Goal: Task Accomplishment & Management: Use online tool/utility

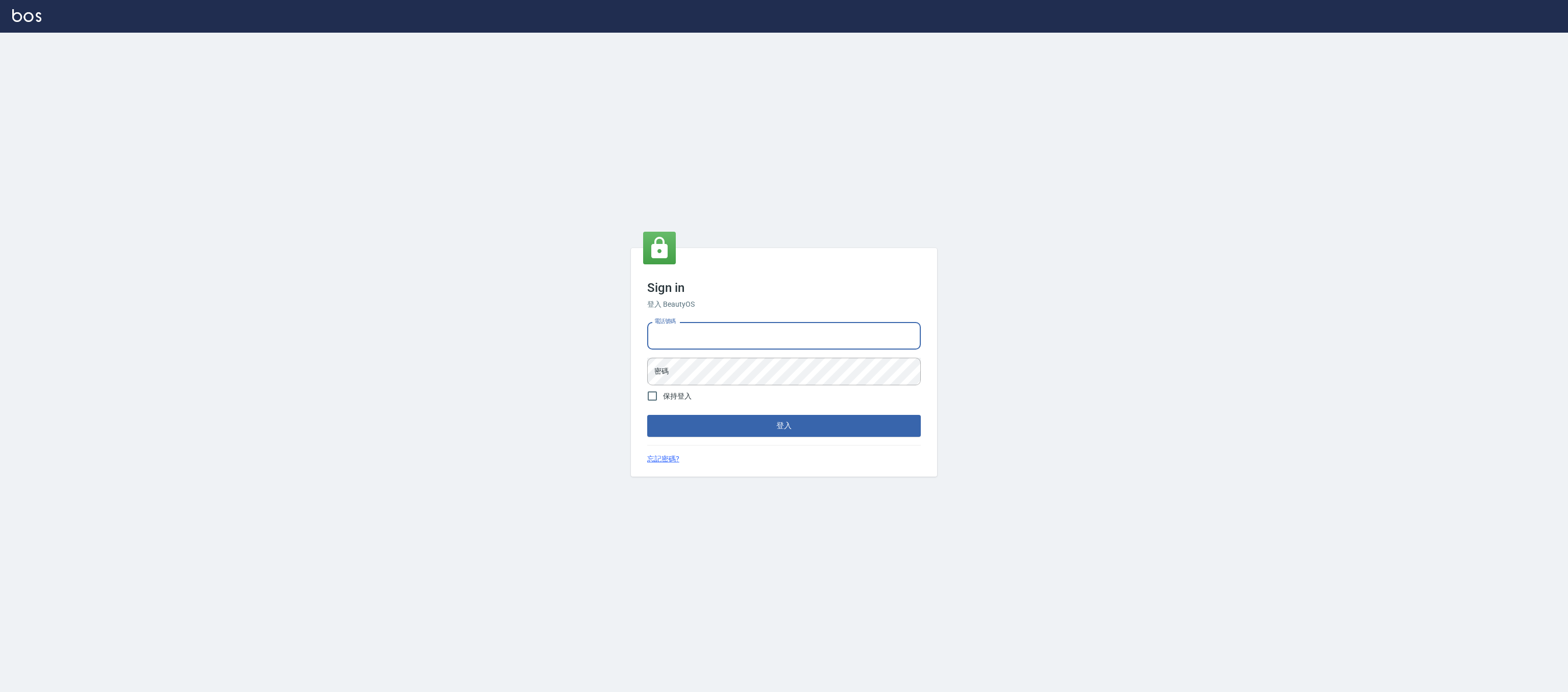
click at [670, 327] on div "電話號碼 電話號碼" at bounding box center [783, 336] width 274 height 28
type input "0981921116"
click at [647, 416] on button "登入" at bounding box center [783, 426] width 274 height 22
click at [704, 391] on form "電話號碼 [PHONE_NUMBER] 電話號碼 密碼 密碼 保持登入 登入" at bounding box center [783, 377] width 274 height 118
click at [629, 386] on div "Sign in 登入 BeautyOS 電話號碼 [PHONE_NUMBER] 電話號碼 密碼 密碼 保持登入 登入 忘記密碼?" at bounding box center [784, 363] width 1568 height 660
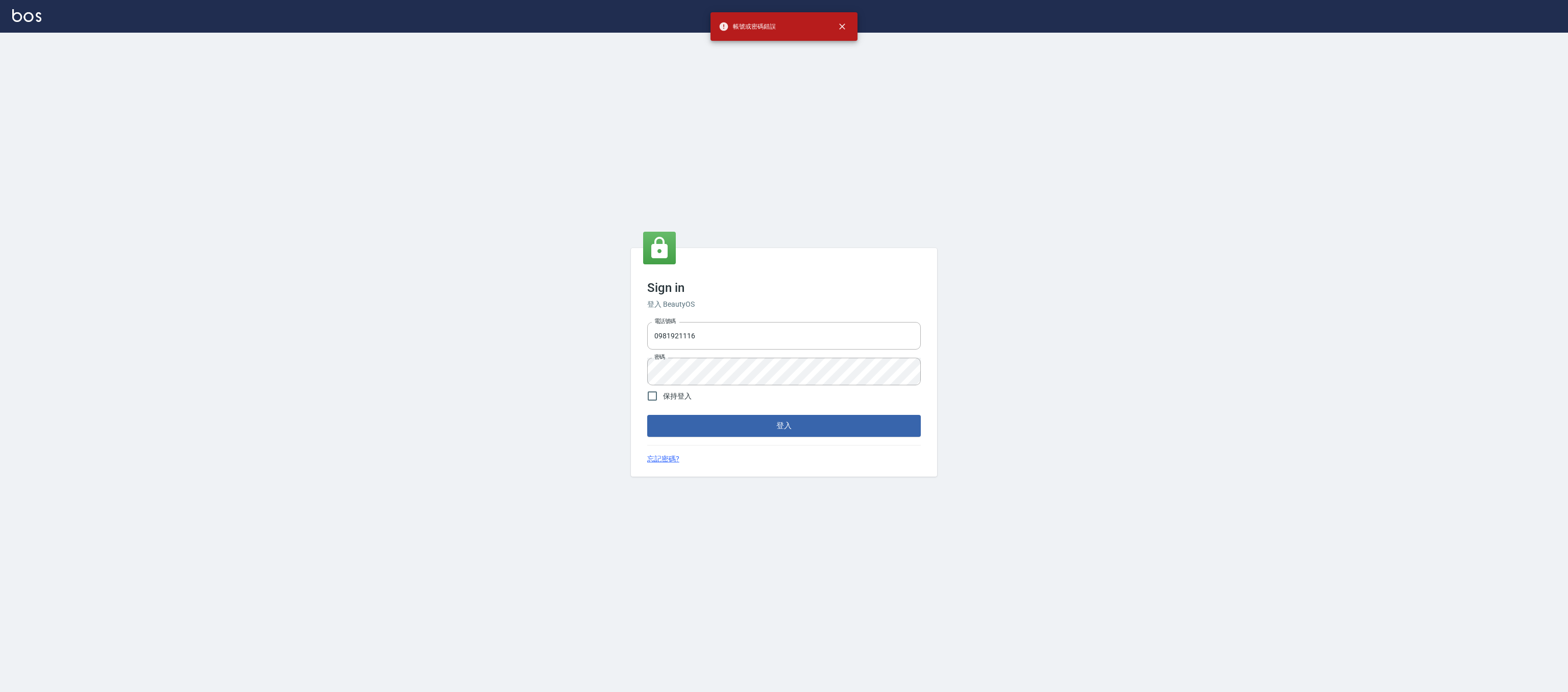
click at [629, 386] on div "Sign in 登入 BeautyOS 電話號碼 [PHONE_NUMBER] 電話號碼 密碼 密碼 保持登入 登入 忘記密碼?" at bounding box center [784, 363] width 1568 height 660
click at [606, 371] on div "Sign in 登入 BeautyOS 電話號碼 [PHONE_NUMBER] 電話號碼 密碼 密碼 保持登入 登入 忘記密碼?" at bounding box center [784, 363] width 1568 height 660
click at [647, 416] on button "登入" at bounding box center [783, 426] width 274 height 22
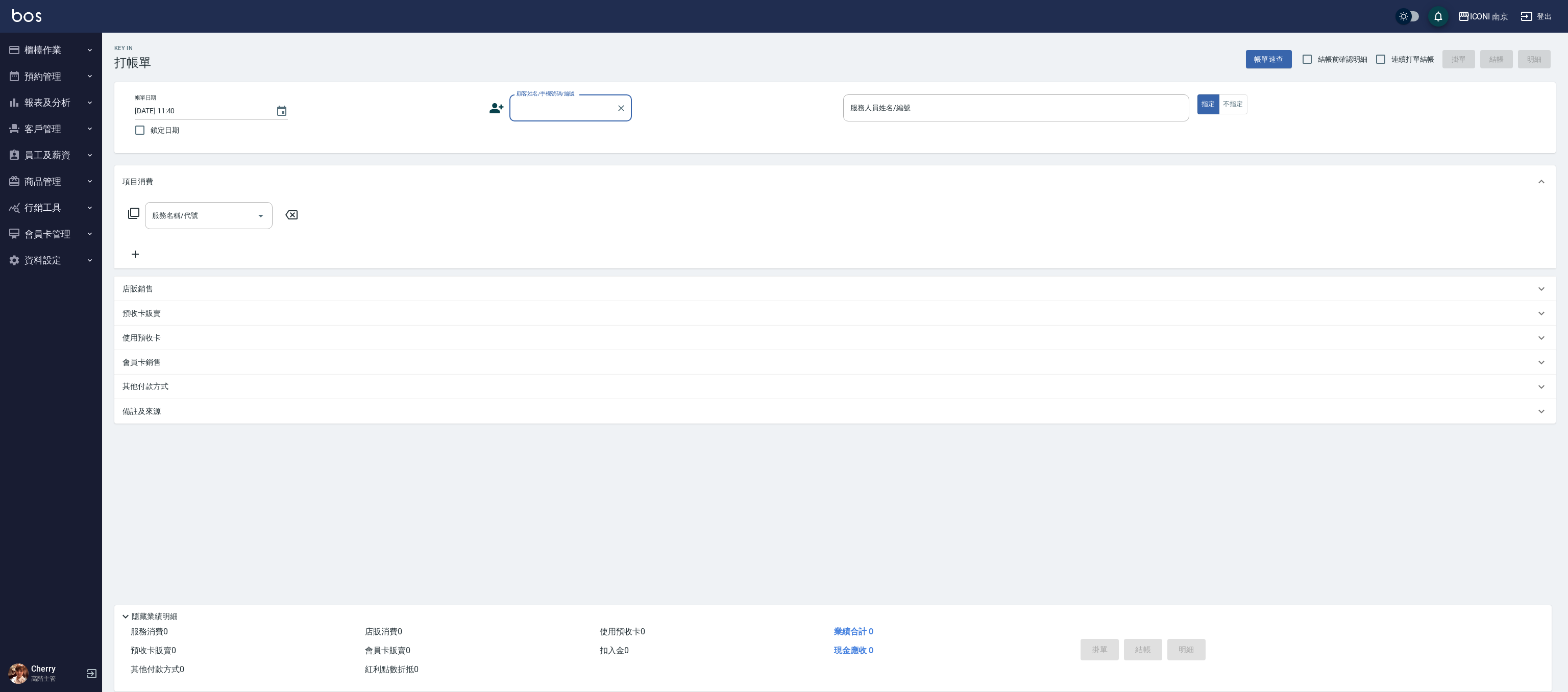
click at [44, 51] on button "櫃檯作業" at bounding box center [51, 50] width 94 height 27
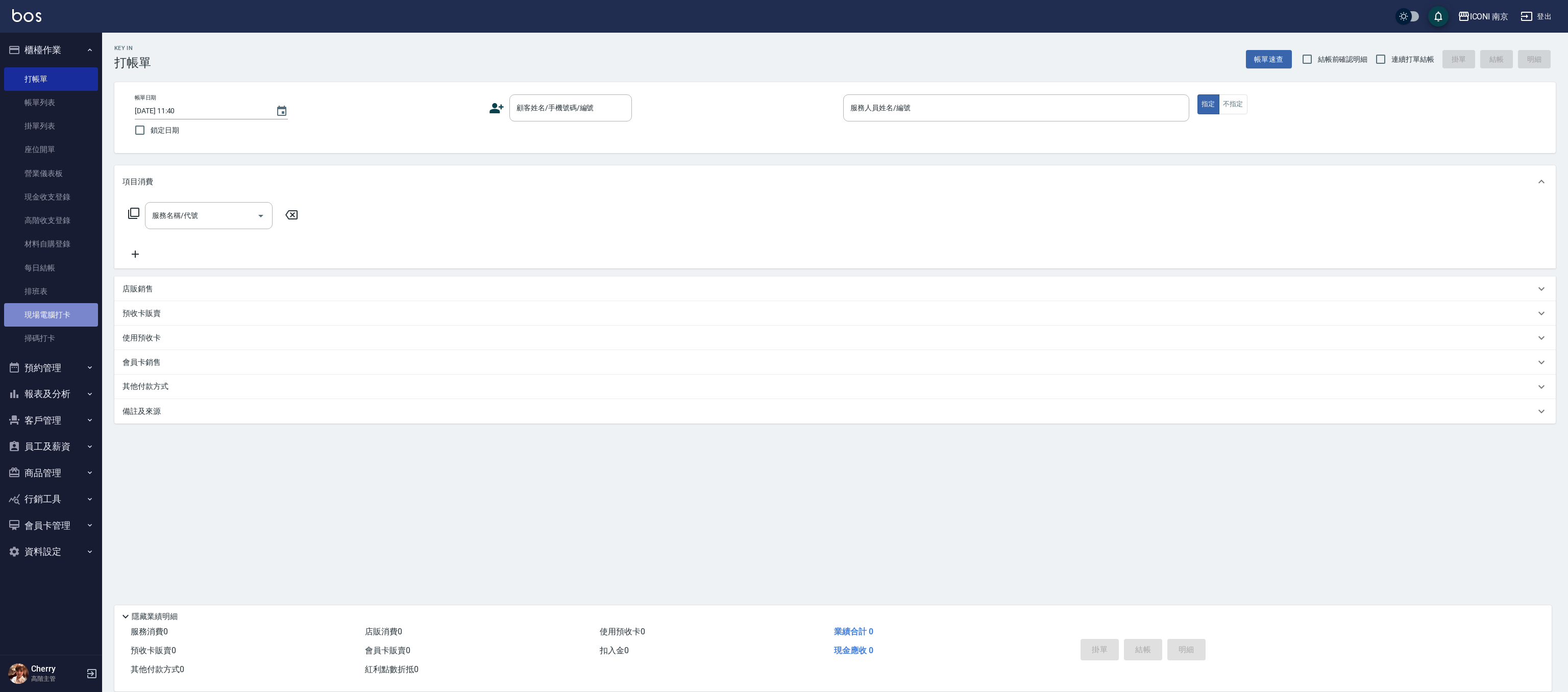
click at [60, 305] on link "現場電腦打卡" at bounding box center [51, 314] width 94 height 23
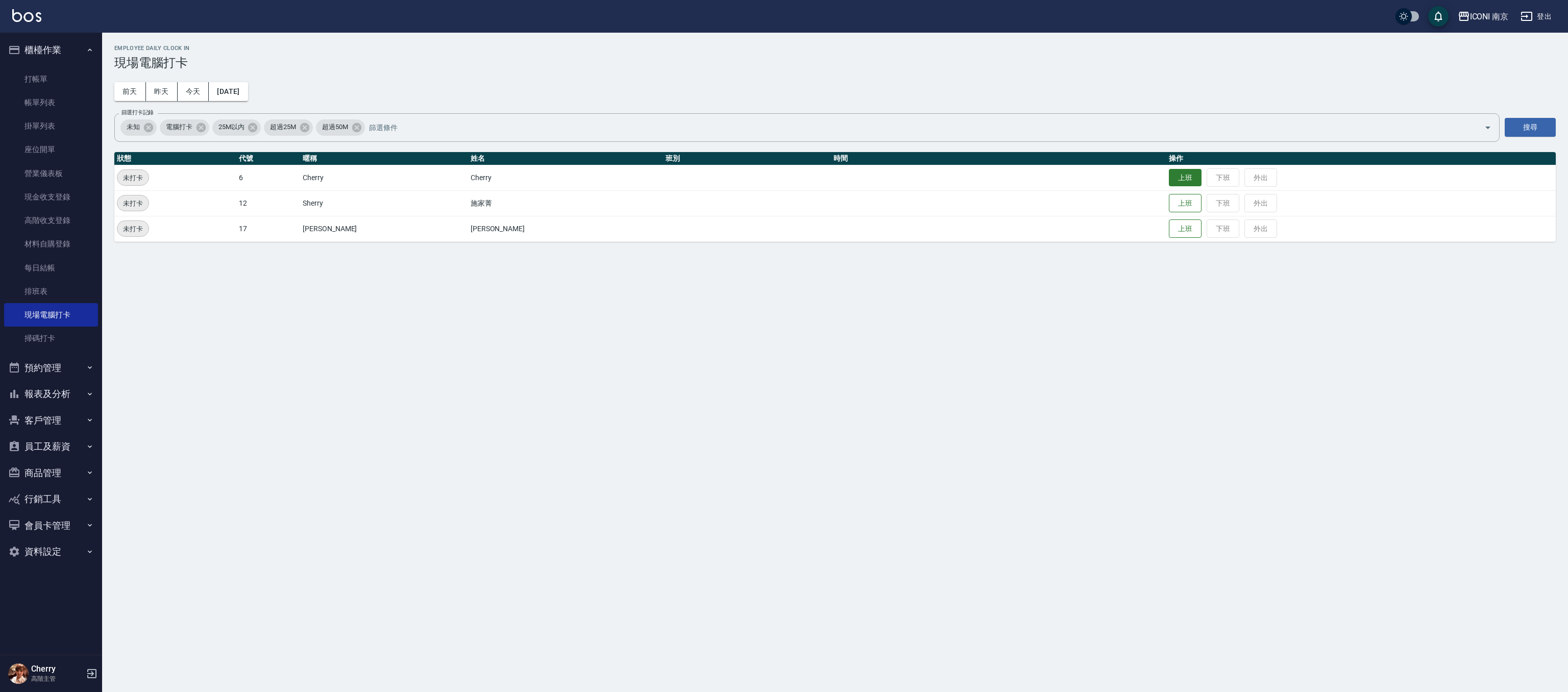
click at [1169, 182] on button "上班" at bounding box center [1185, 178] width 33 height 18
click at [49, 424] on button "客戶管理" at bounding box center [51, 421] width 94 height 27
click at [51, 447] on link "客戶列表" at bounding box center [51, 449] width 94 height 23
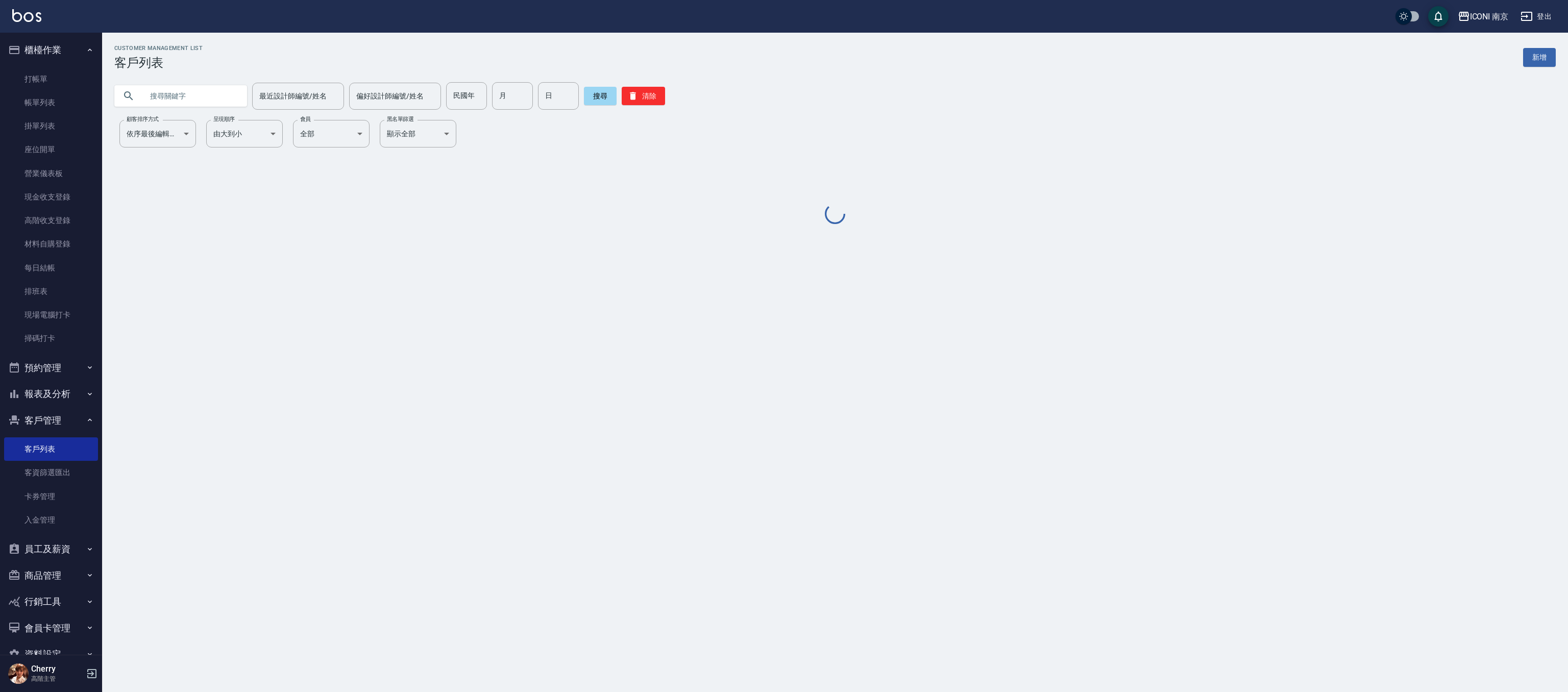
click at [190, 103] on input "text" at bounding box center [190, 96] width 96 height 28
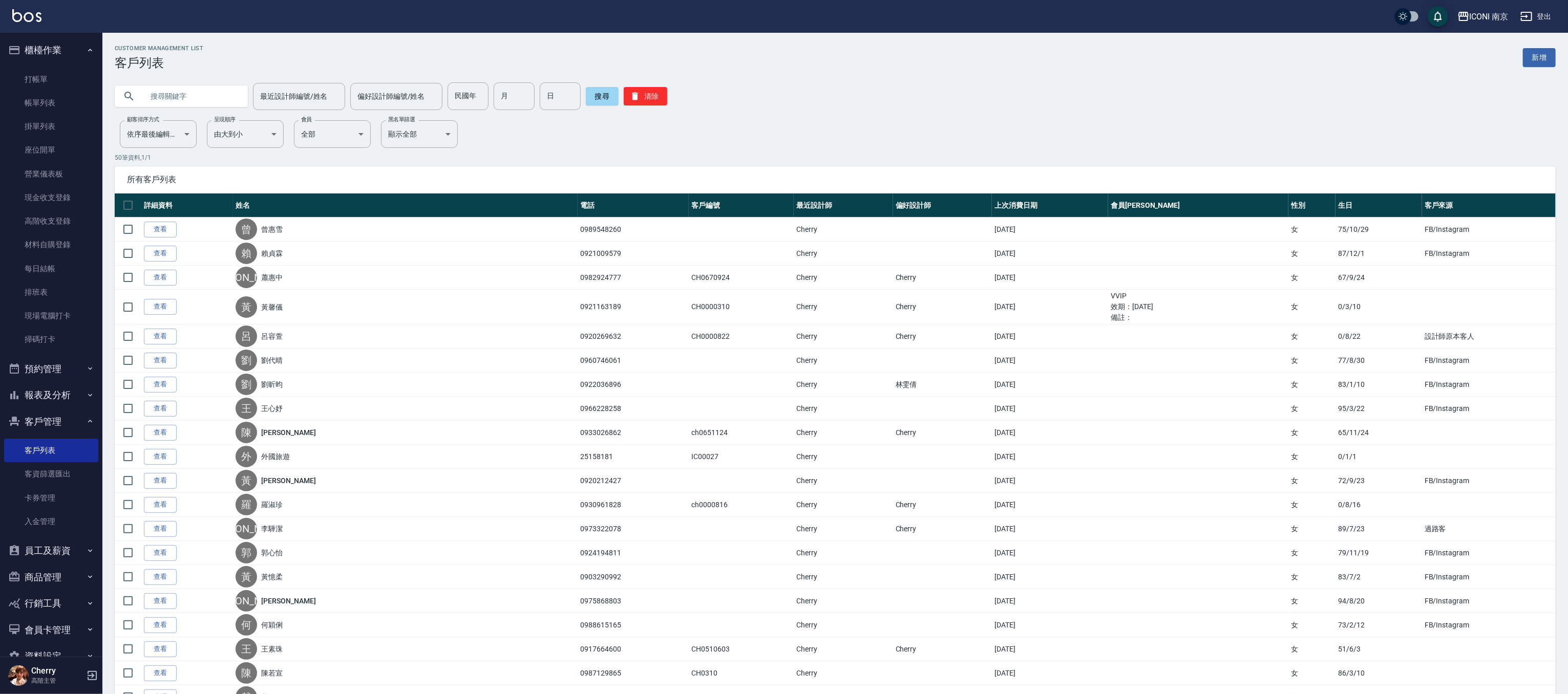
click at [184, 100] on input "text" at bounding box center [191, 96] width 96 height 28
type input "1124"
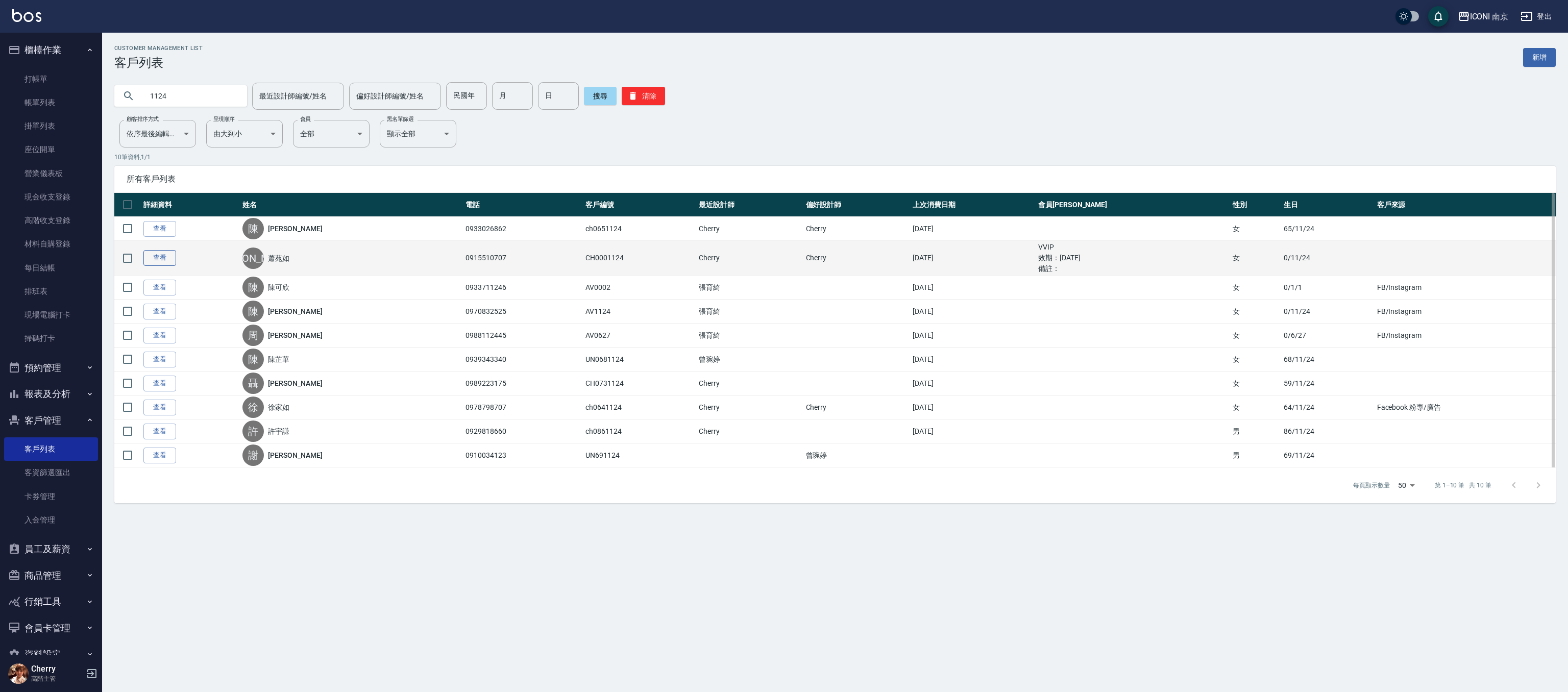
click at [163, 260] on link "查看" at bounding box center [160, 258] width 33 height 16
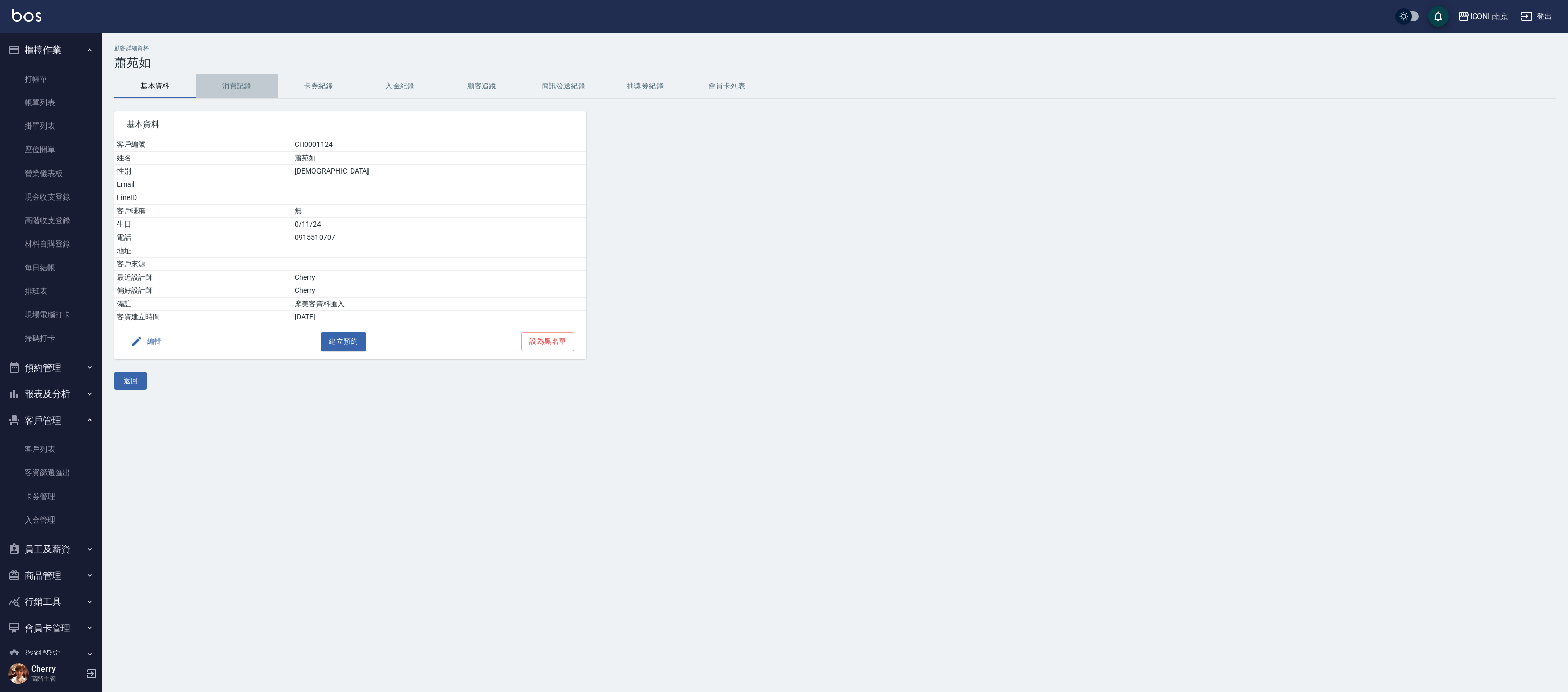
click at [244, 86] on button "消費記錄" at bounding box center [237, 86] width 82 height 24
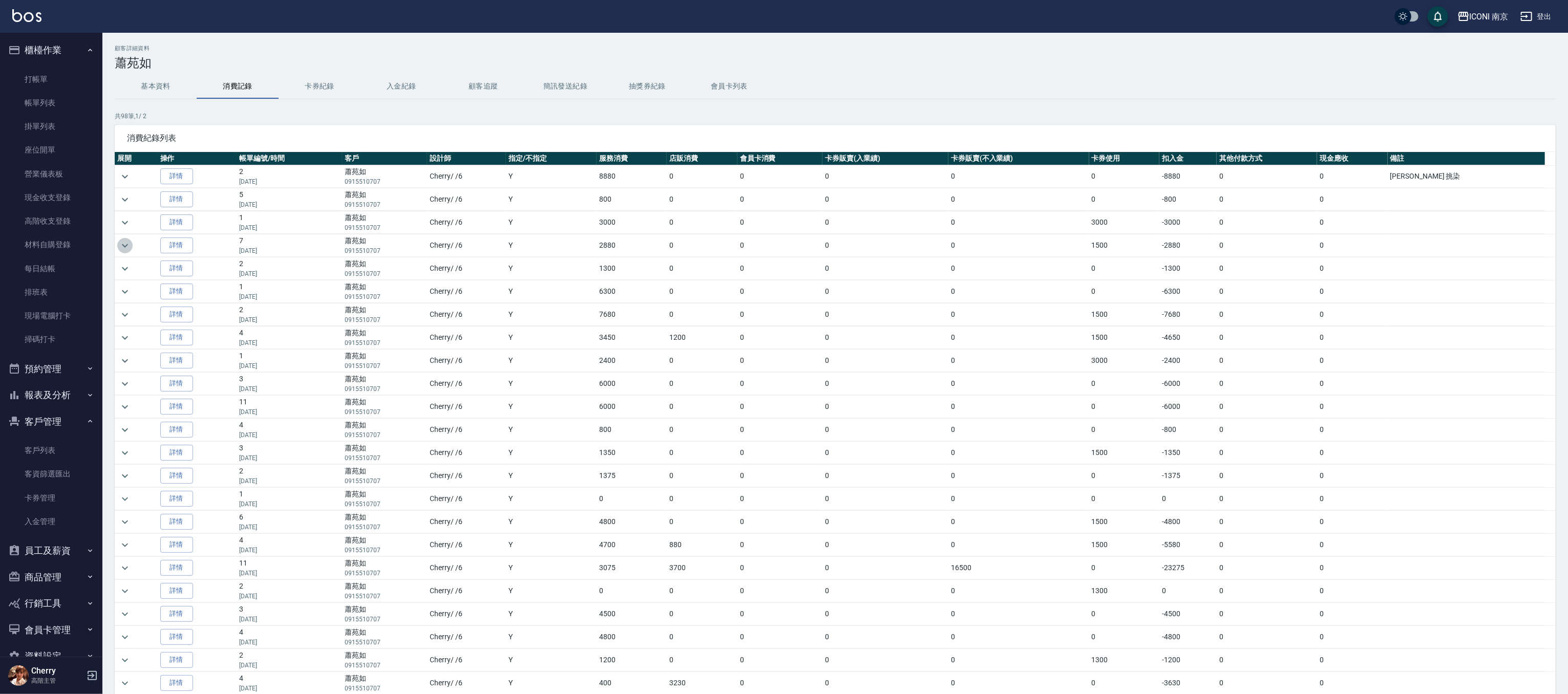
click at [125, 247] on icon "expand row" at bounding box center [125, 245] width 6 height 3
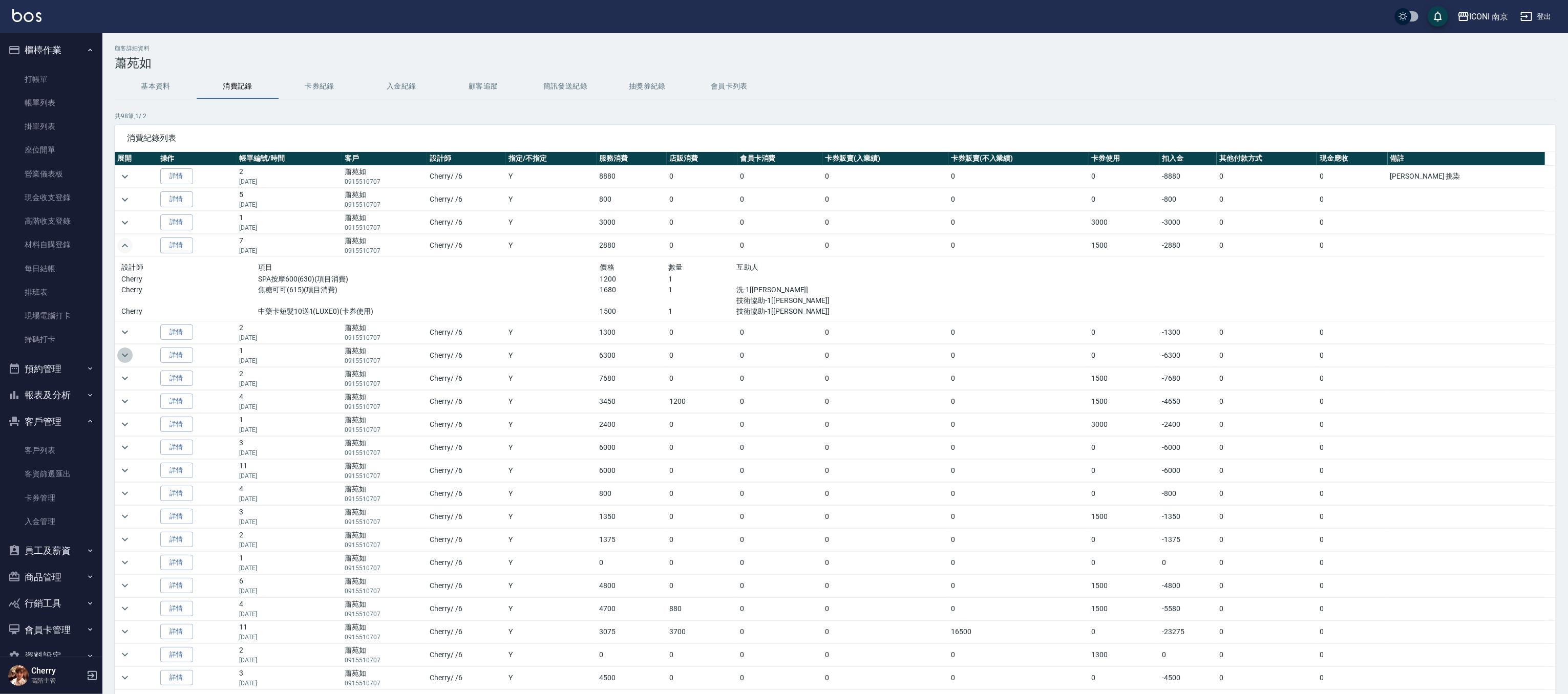
click at [129, 359] on icon "expand row" at bounding box center [125, 355] width 12 height 12
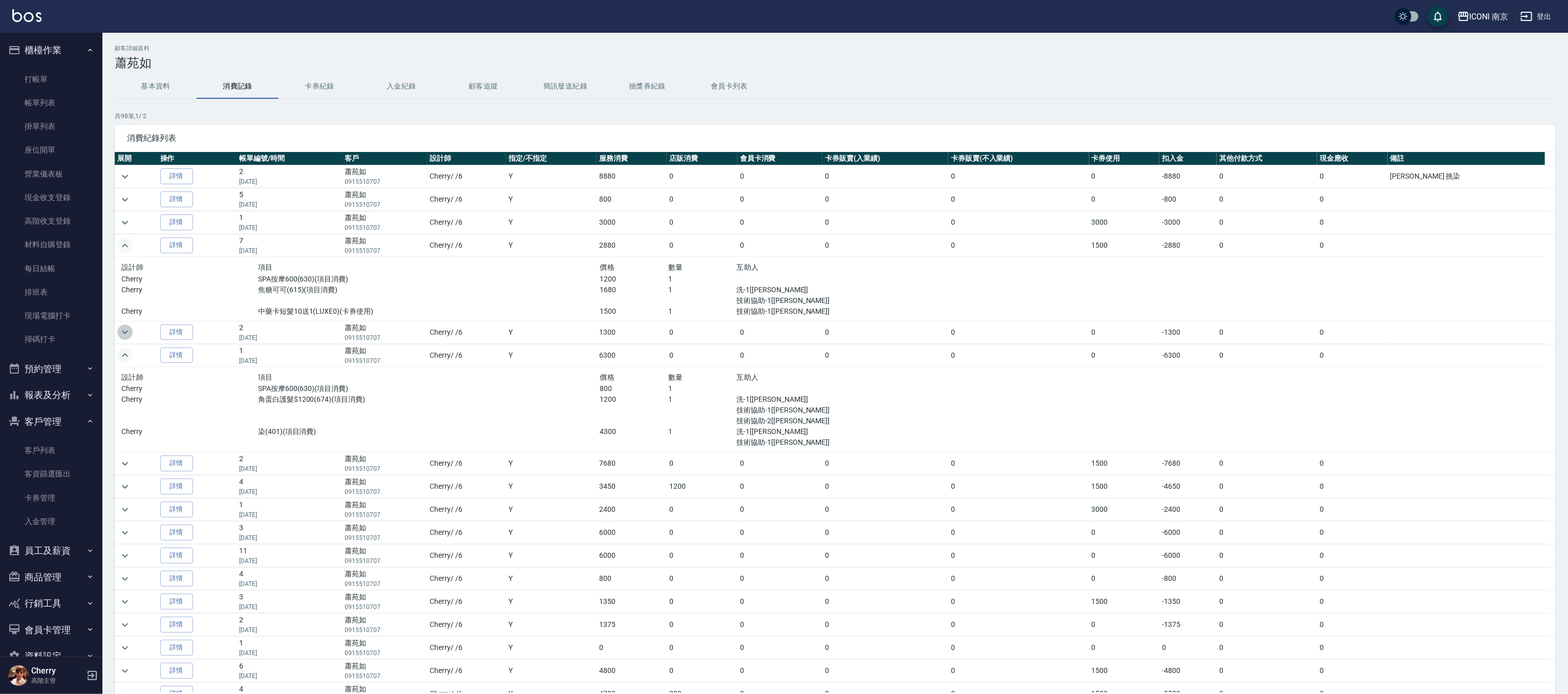
click at [125, 335] on icon "expand row" at bounding box center [125, 333] width 12 height 12
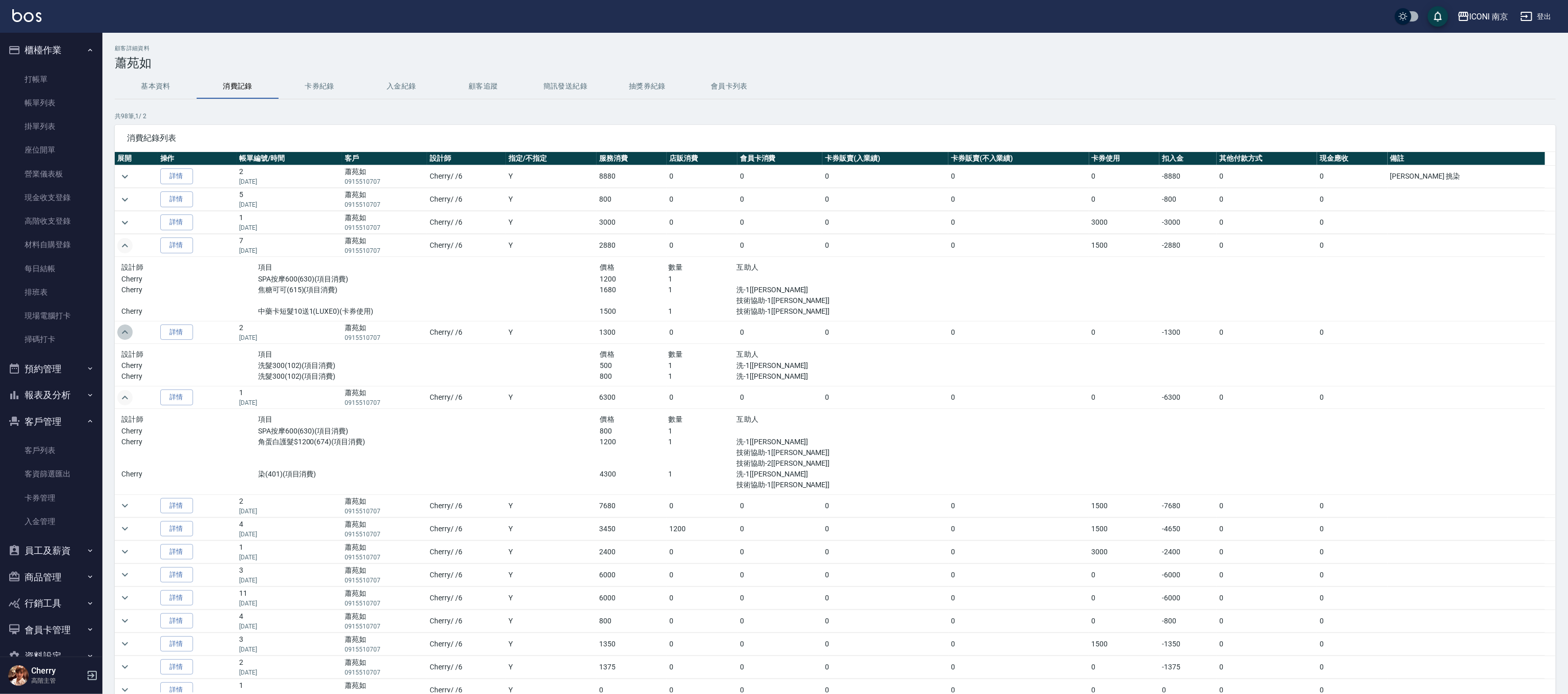
click at [123, 339] on icon "expand row" at bounding box center [125, 333] width 12 height 12
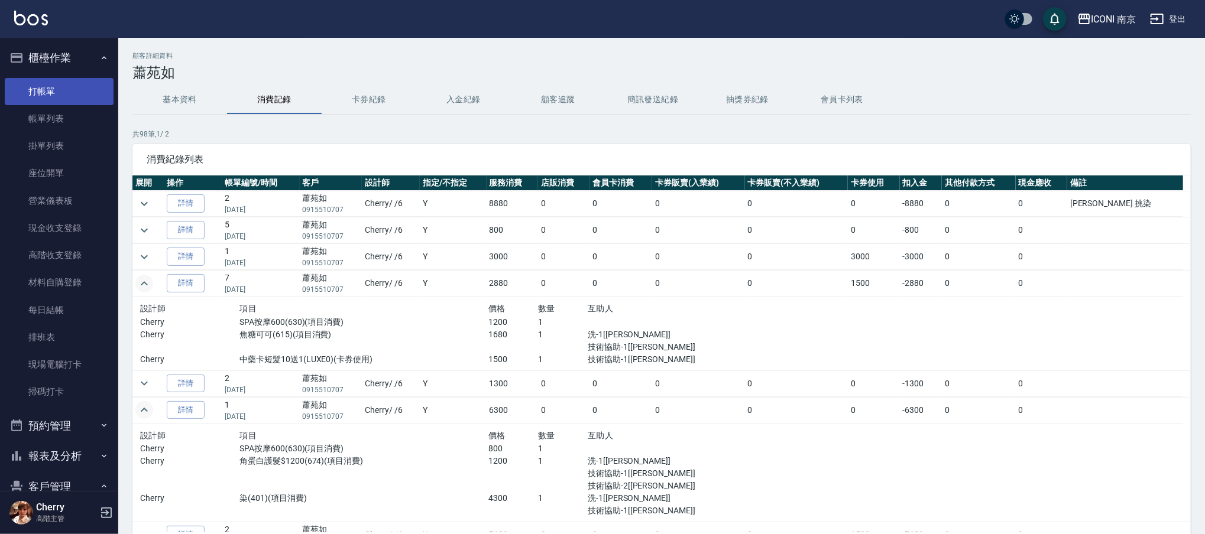
click at [67, 103] on link "打帳單" at bounding box center [59, 91] width 109 height 27
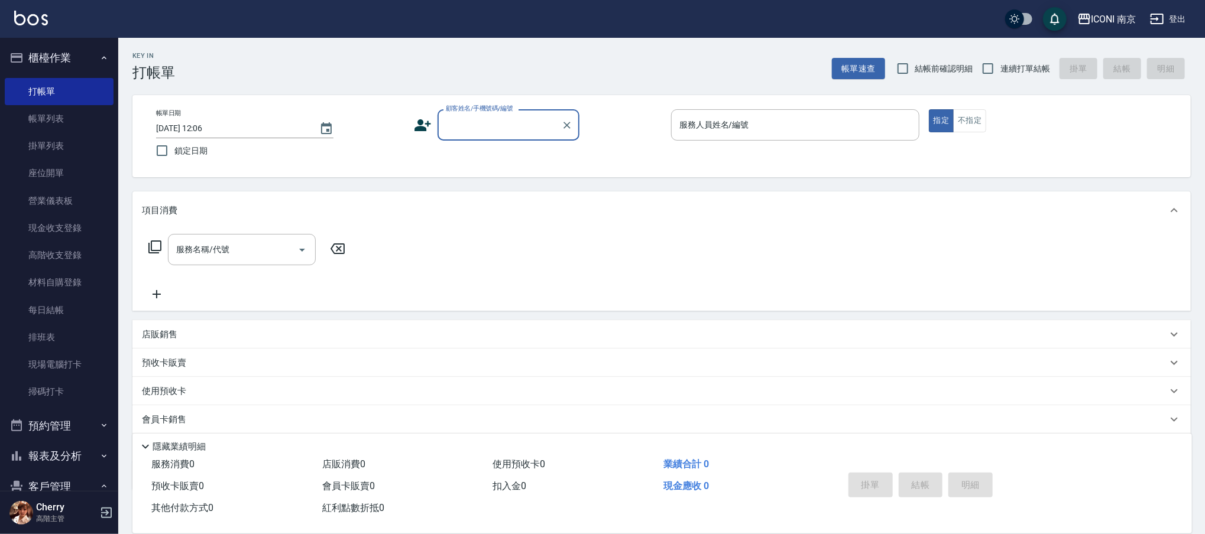
click at [38, 450] on button "報表及分析" at bounding box center [59, 456] width 109 height 31
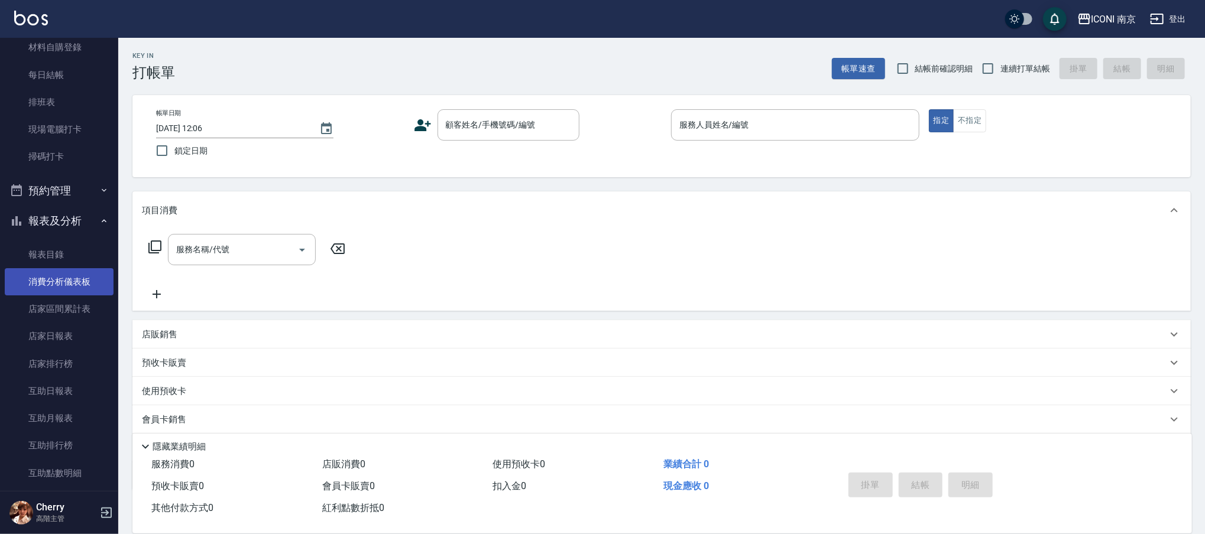
scroll to position [236, 0]
click at [87, 220] on button "報表及分析" at bounding box center [59, 220] width 109 height 31
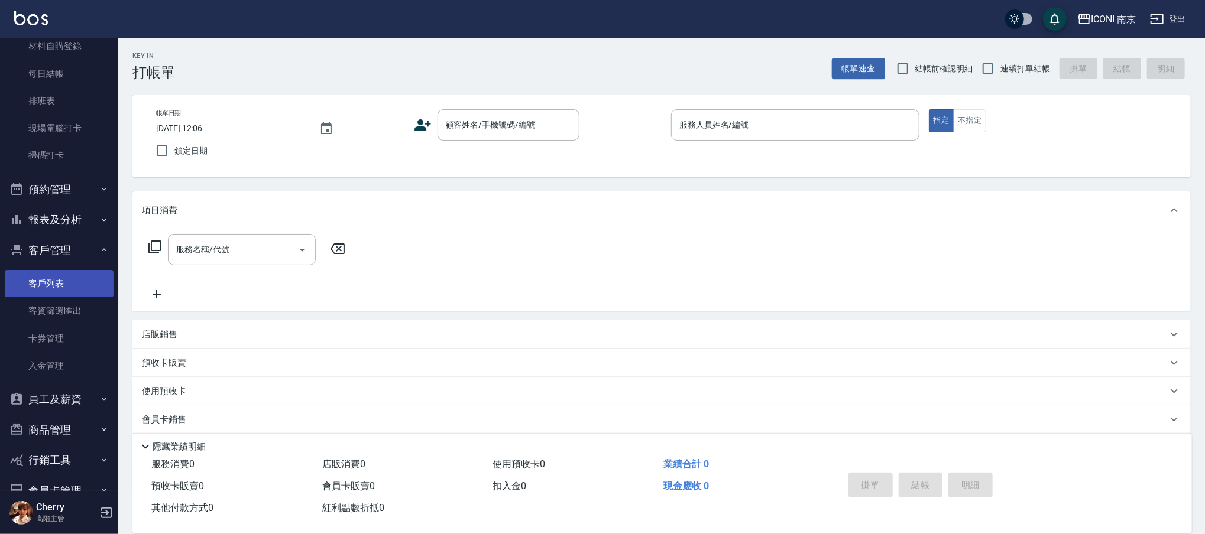
click at [33, 286] on link "客戶列表" at bounding box center [59, 283] width 109 height 27
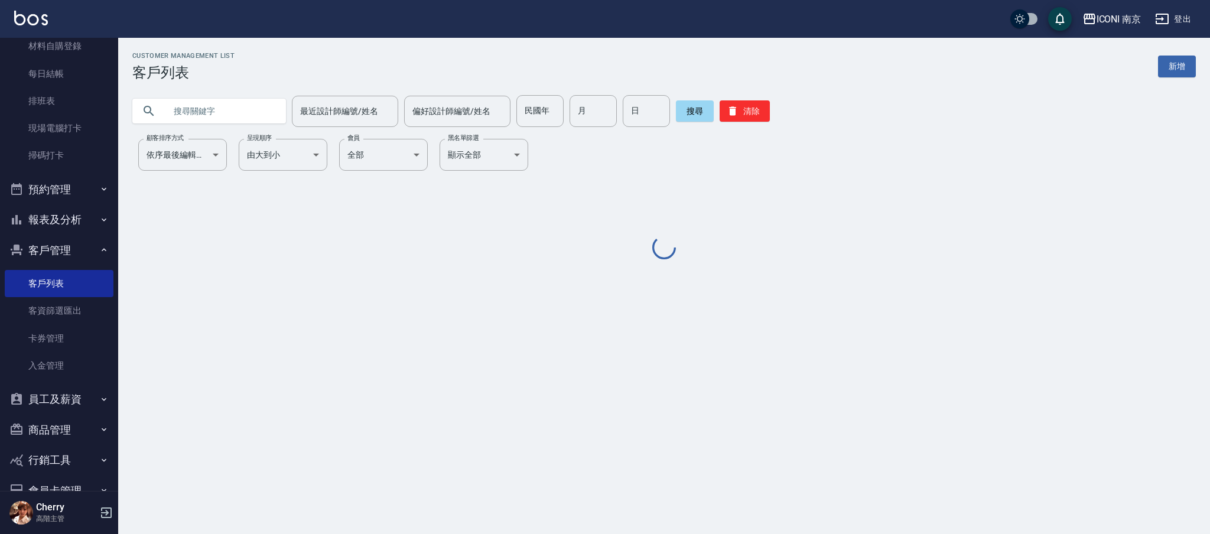
click at [184, 108] on input "text" at bounding box center [220, 111] width 111 height 32
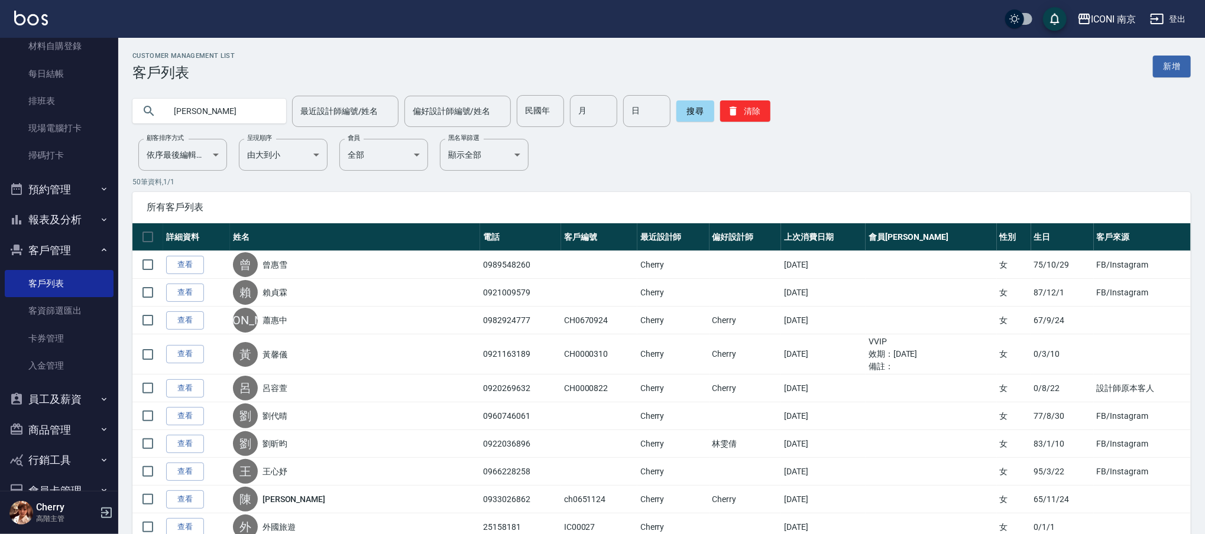
type input "[PERSON_NAME]"
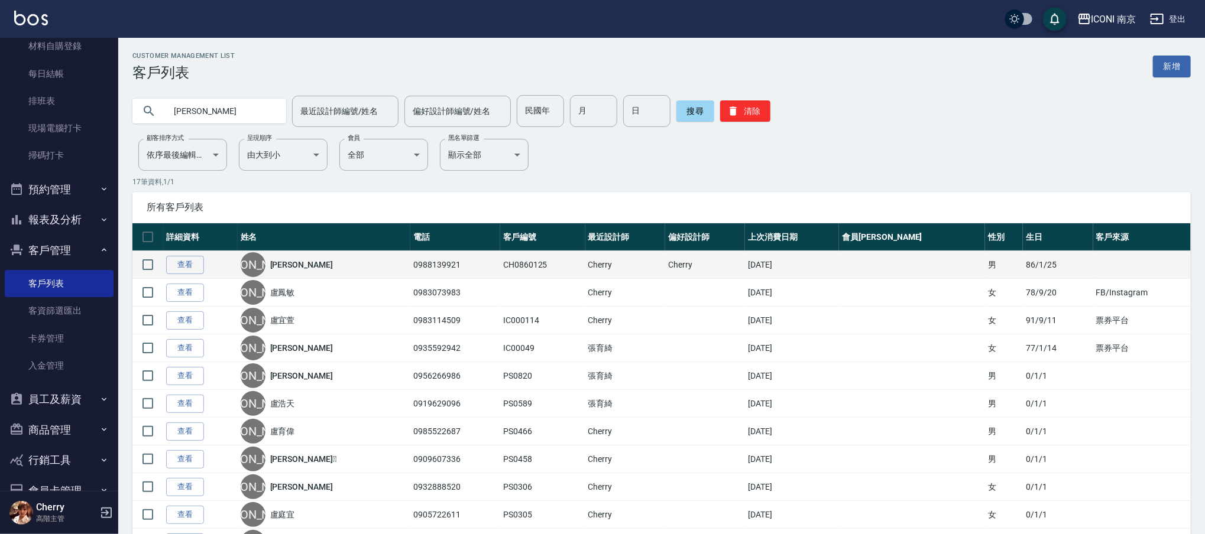
click at [177, 275] on td "查看" at bounding box center [200, 265] width 74 height 28
drag, startPoint x: 183, startPoint y: 274, endPoint x: 183, endPoint y: 267, distance: 7.7
click at [183, 274] on td "查看" at bounding box center [200, 265] width 74 height 28
click at [183, 265] on link "查看" at bounding box center [185, 265] width 38 height 18
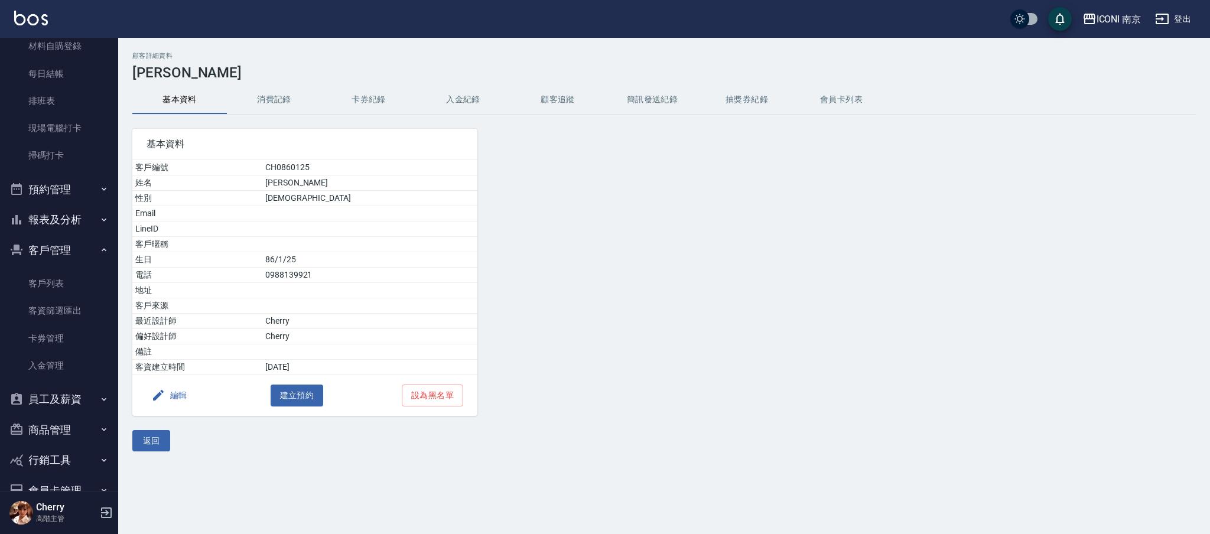
click at [271, 94] on button "消費記錄" at bounding box center [274, 100] width 95 height 28
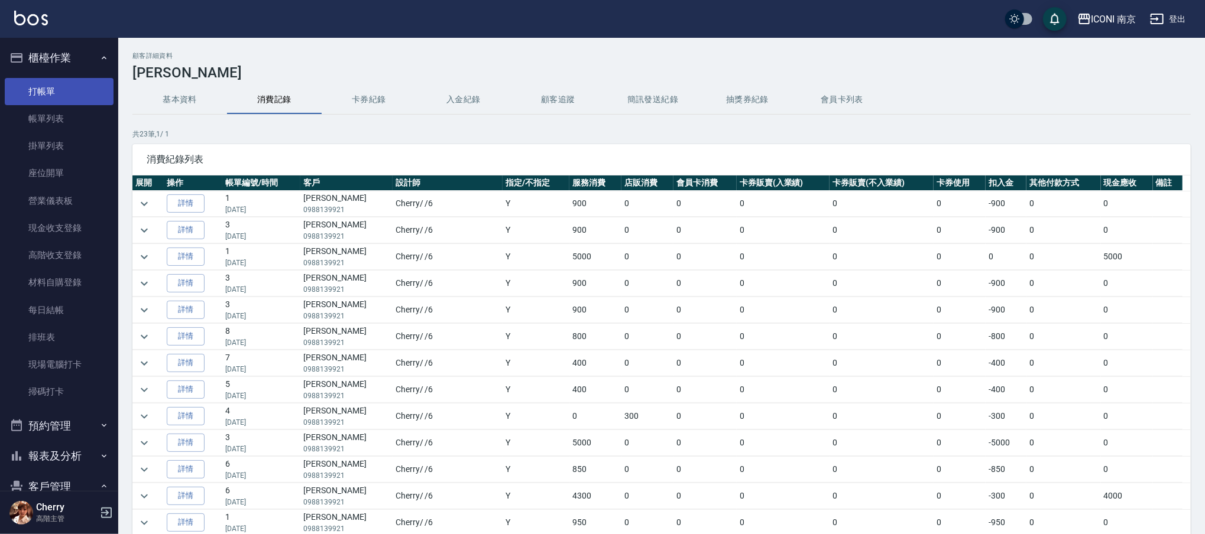
click at [54, 89] on link "打帳單" at bounding box center [59, 91] width 109 height 27
